Goal: Task Accomplishment & Management: Manage account settings

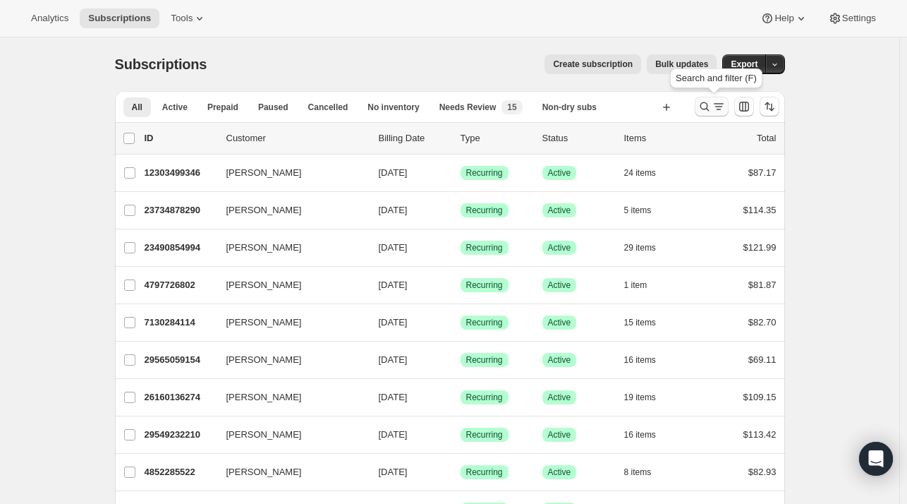
click at [704, 102] on icon "Search and filter results" at bounding box center [705, 106] width 14 height 14
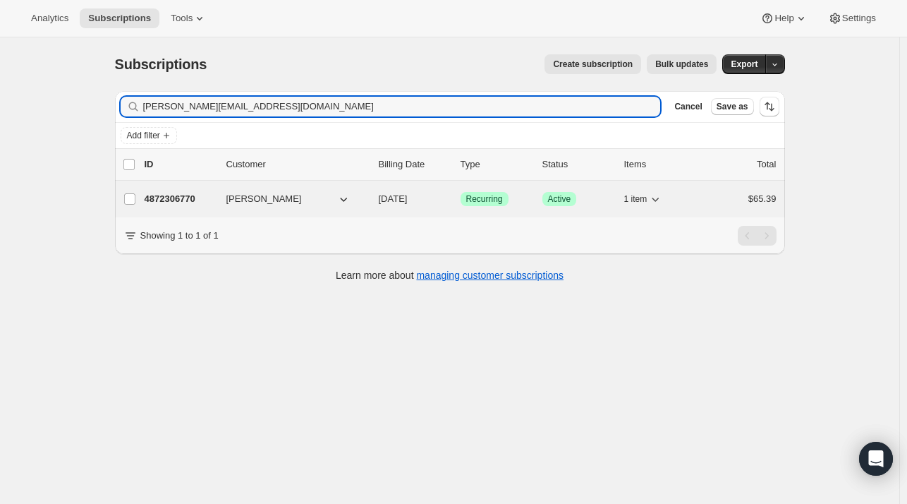
type input "[PERSON_NAME][EMAIL_ADDRESS][DOMAIN_NAME]"
click at [190, 199] on p "4872306770" at bounding box center [180, 199] width 71 height 14
